Goal: Navigation & Orientation: Find specific page/section

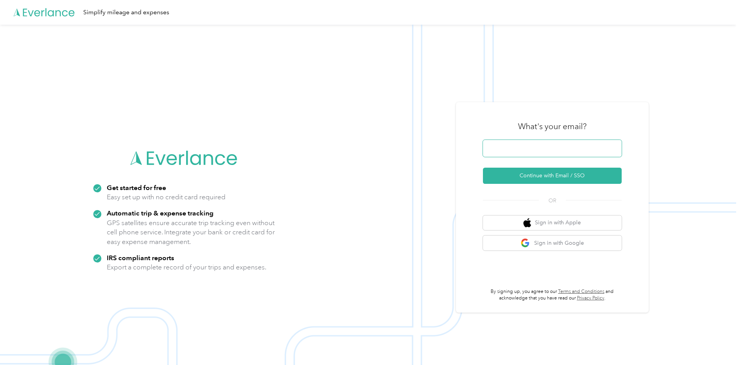
click at [496, 141] on span at bounding box center [552, 148] width 139 height 17
click at [506, 171] on button "Continue with Email / SSO" at bounding box center [552, 176] width 139 height 16
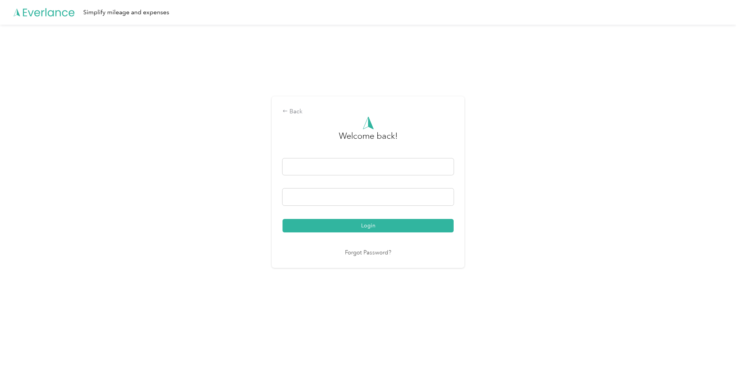
click at [346, 227] on button "Login" at bounding box center [367, 225] width 171 height 13
